Goal: Find contact information: Find contact information

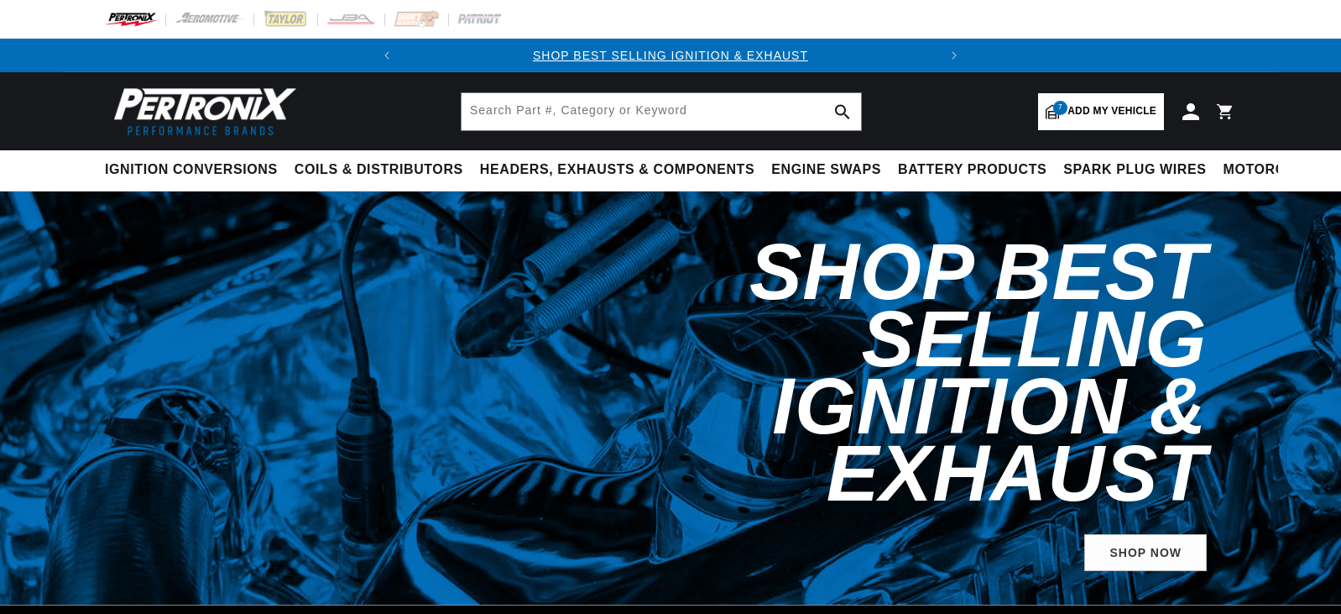
select select "1963"
select select "Ford"
select select "Falcon"
select select "260cid-4.3L"
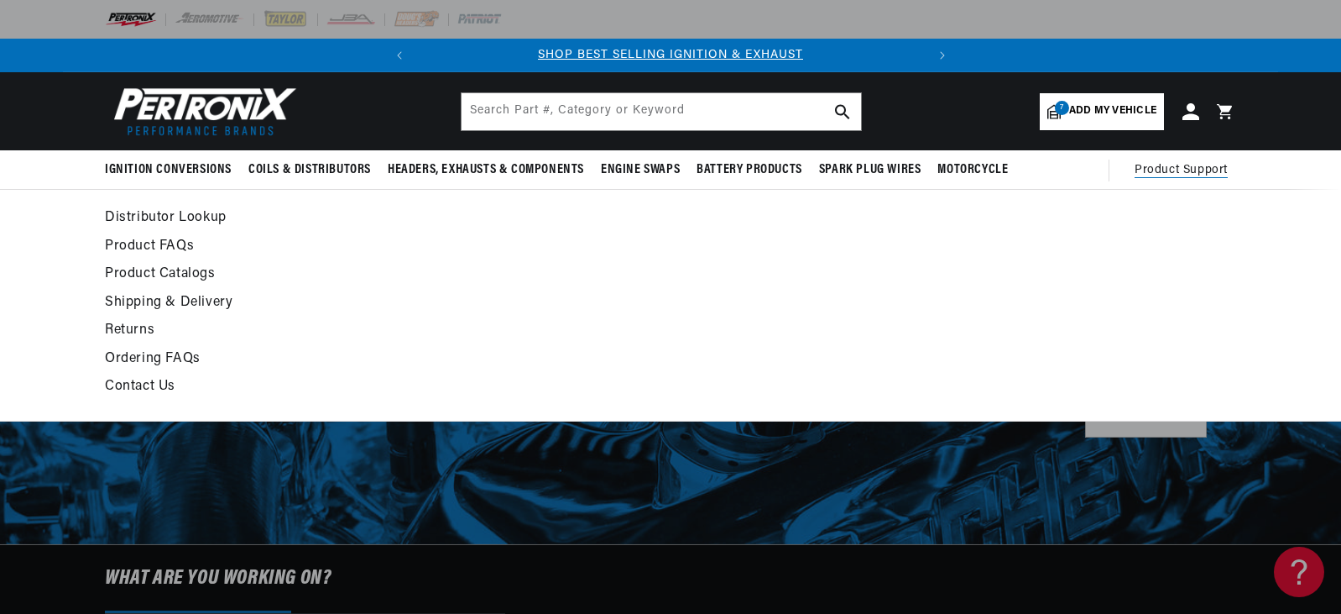
click at [144, 383] on link "Contact Us" at bounding box center [517, 387] width 825 height 24
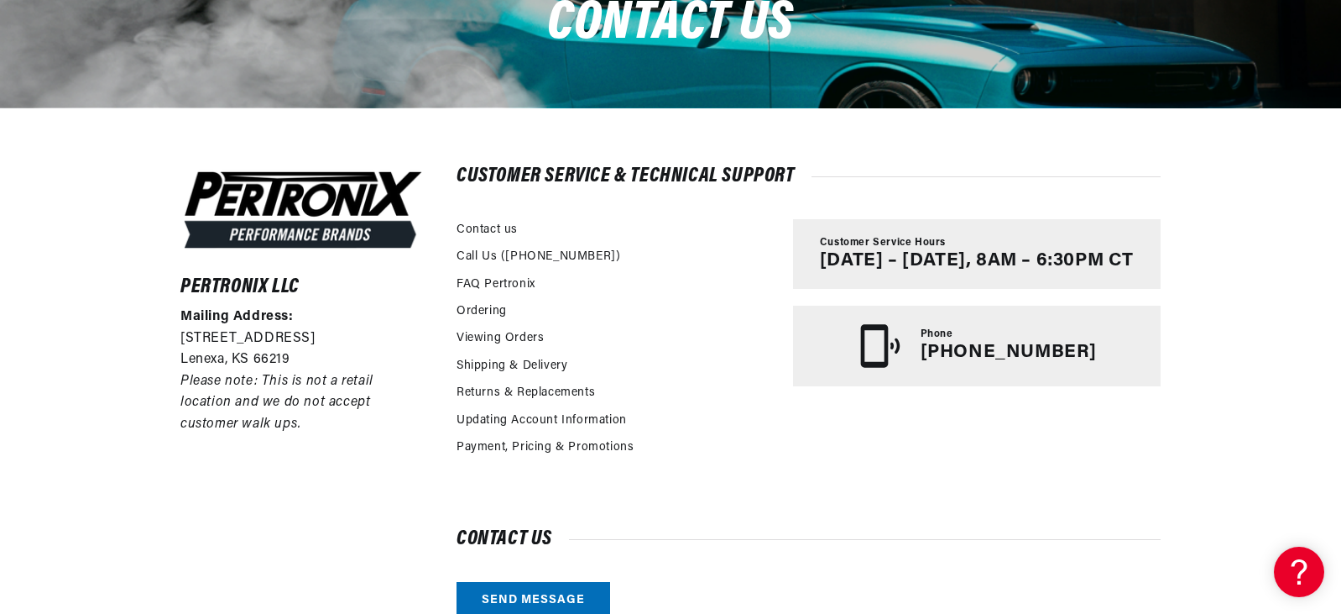
scroll to position [0, 509]
click at [511, 287] on link "FAQ Pertronix" at bounding box center [496, 284] width 79 height 18
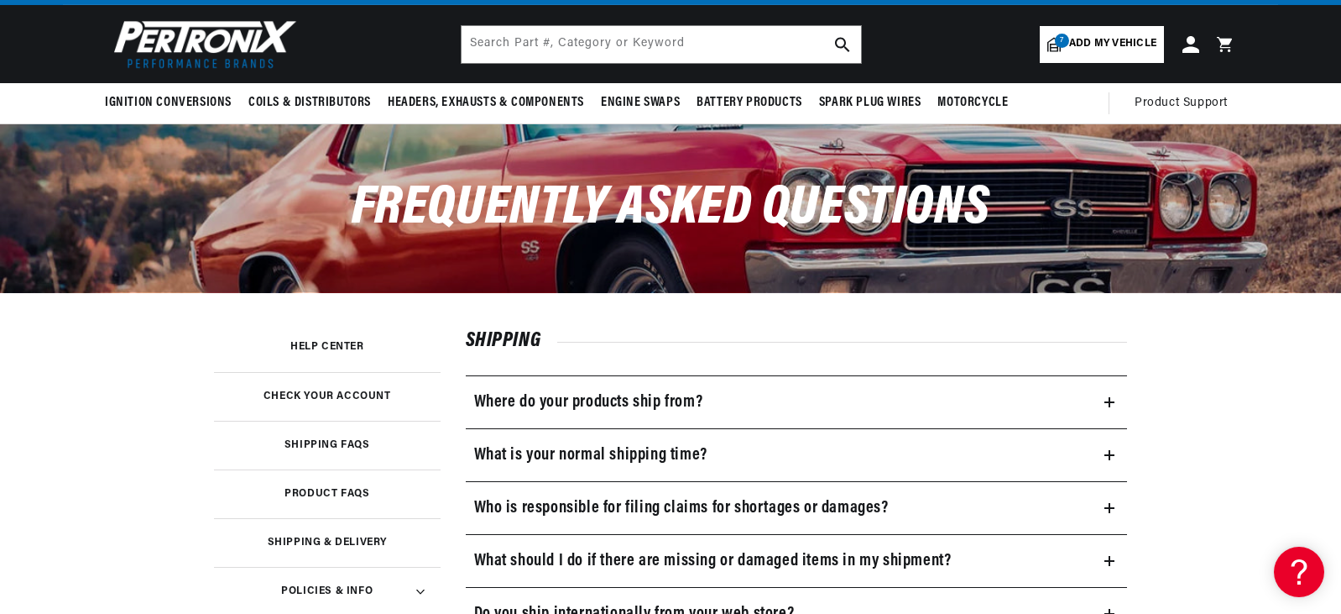
scroll to position [84, 0]
